Goal: Transaction & Acquisition: Purchase product/service

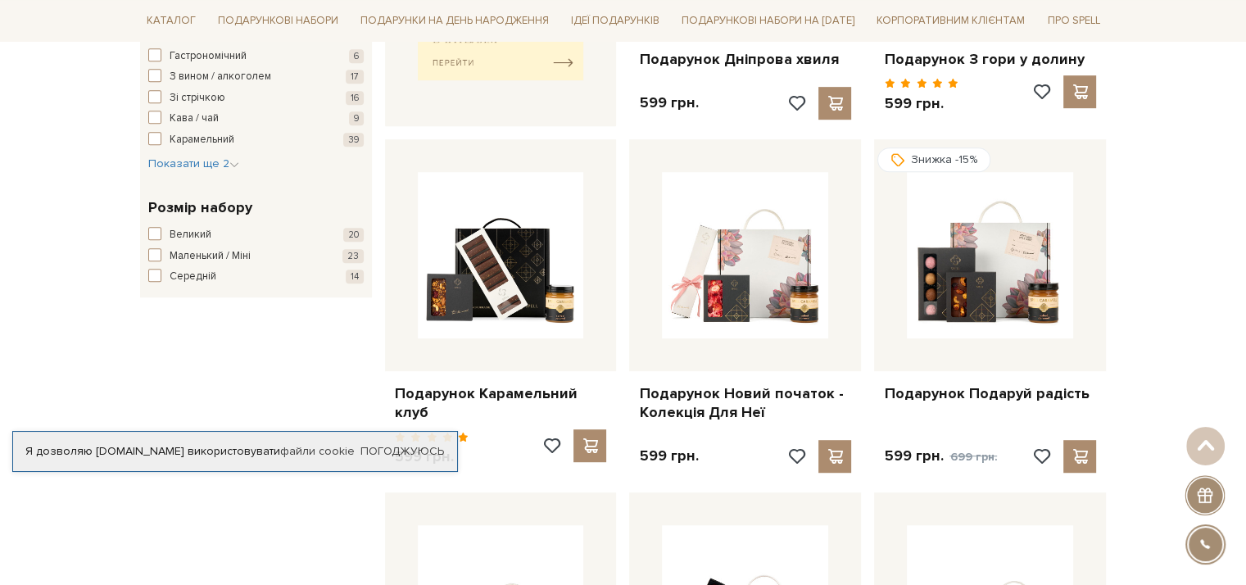
scroll to position [854, 0]
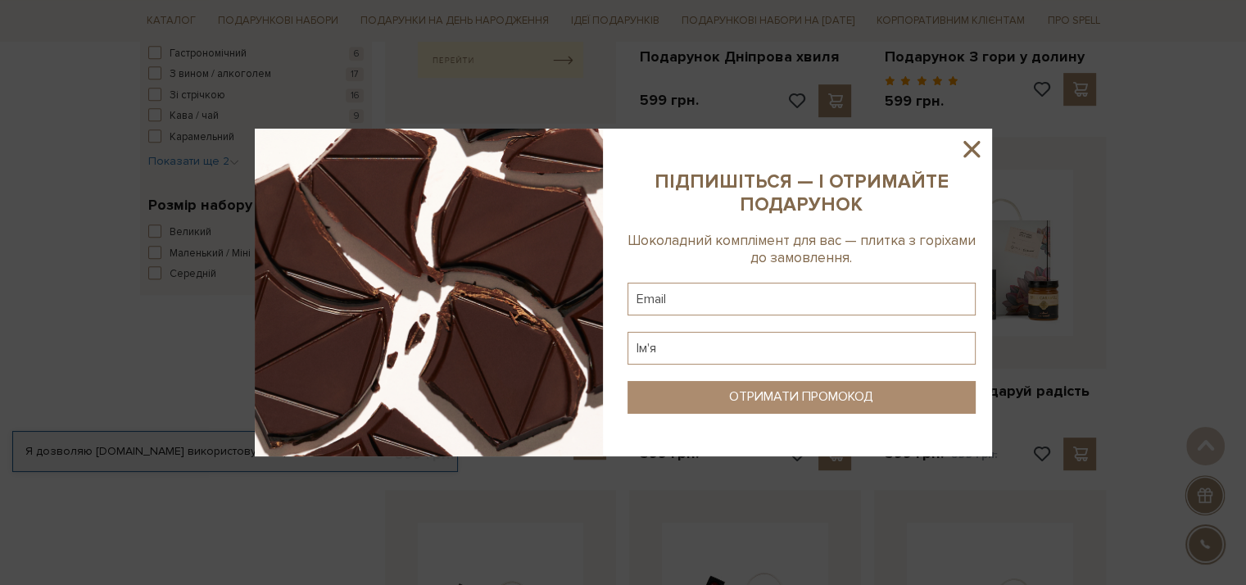
click at [962, 142] on icon at bounding box center [972, 149] width 28 height 28
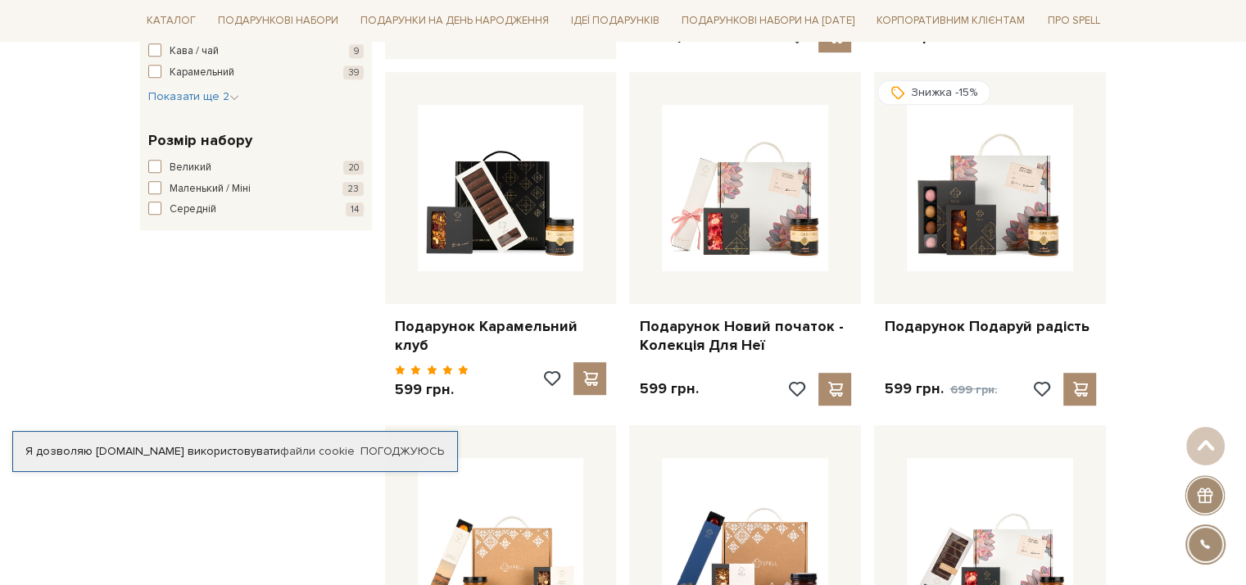
scroll to position [920, 0]
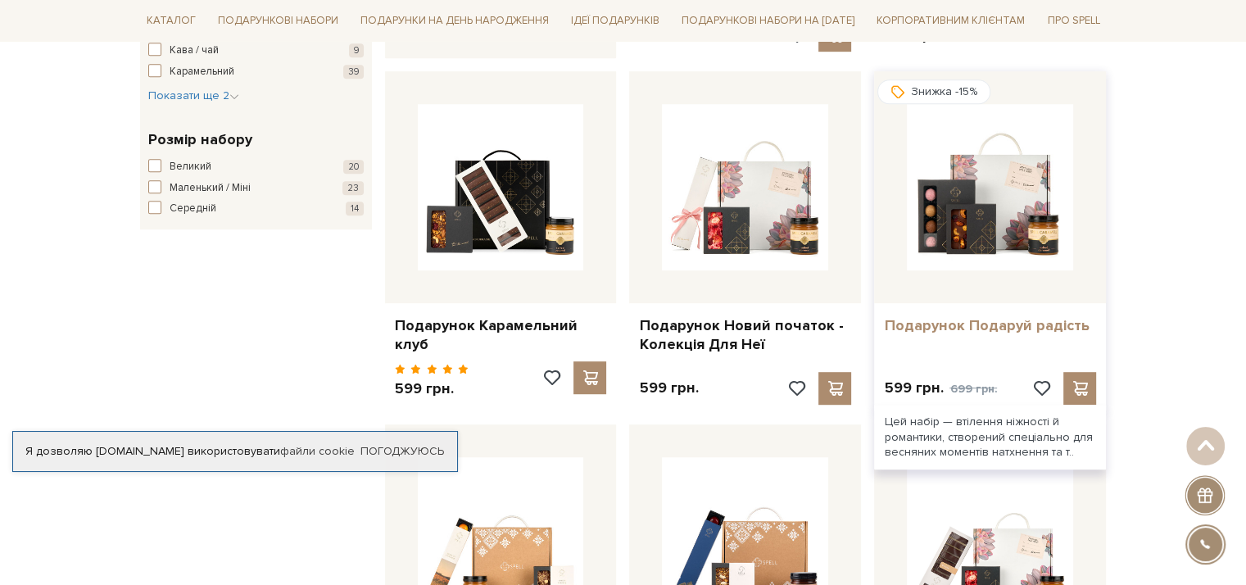
click at [956, 326] on link "Подарунок Подаруй радість" at bounding box center [990, 325] width 212 height 19
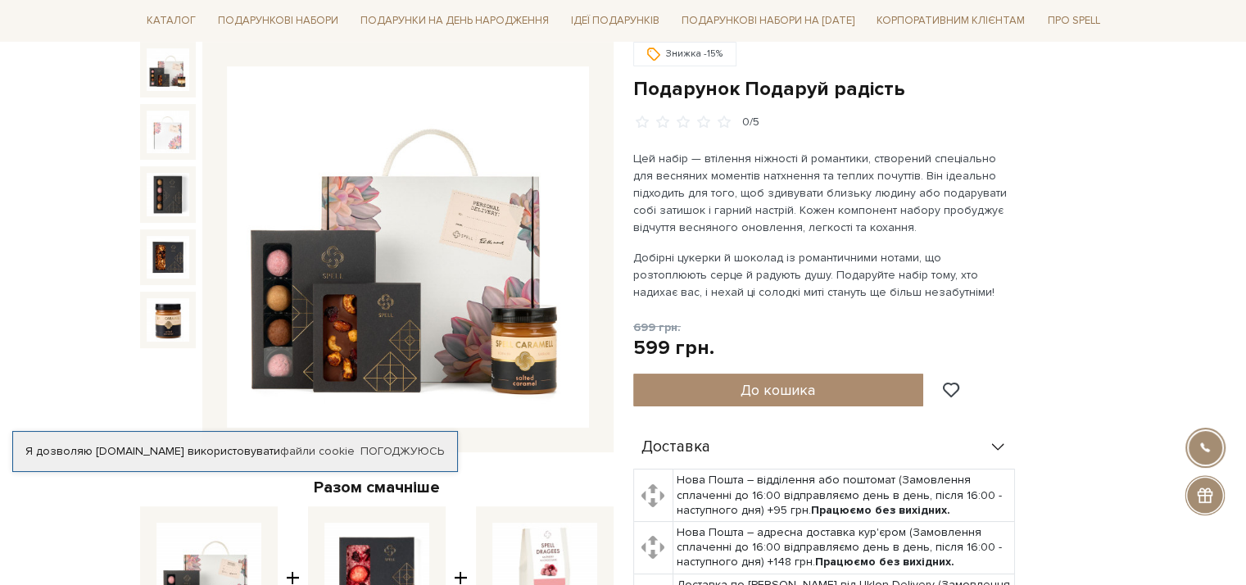
click at [341, 248] on img at bounding box center [408, 247] width 362 height 362
